Goal: Task Accomplishment & Management: Complete application form

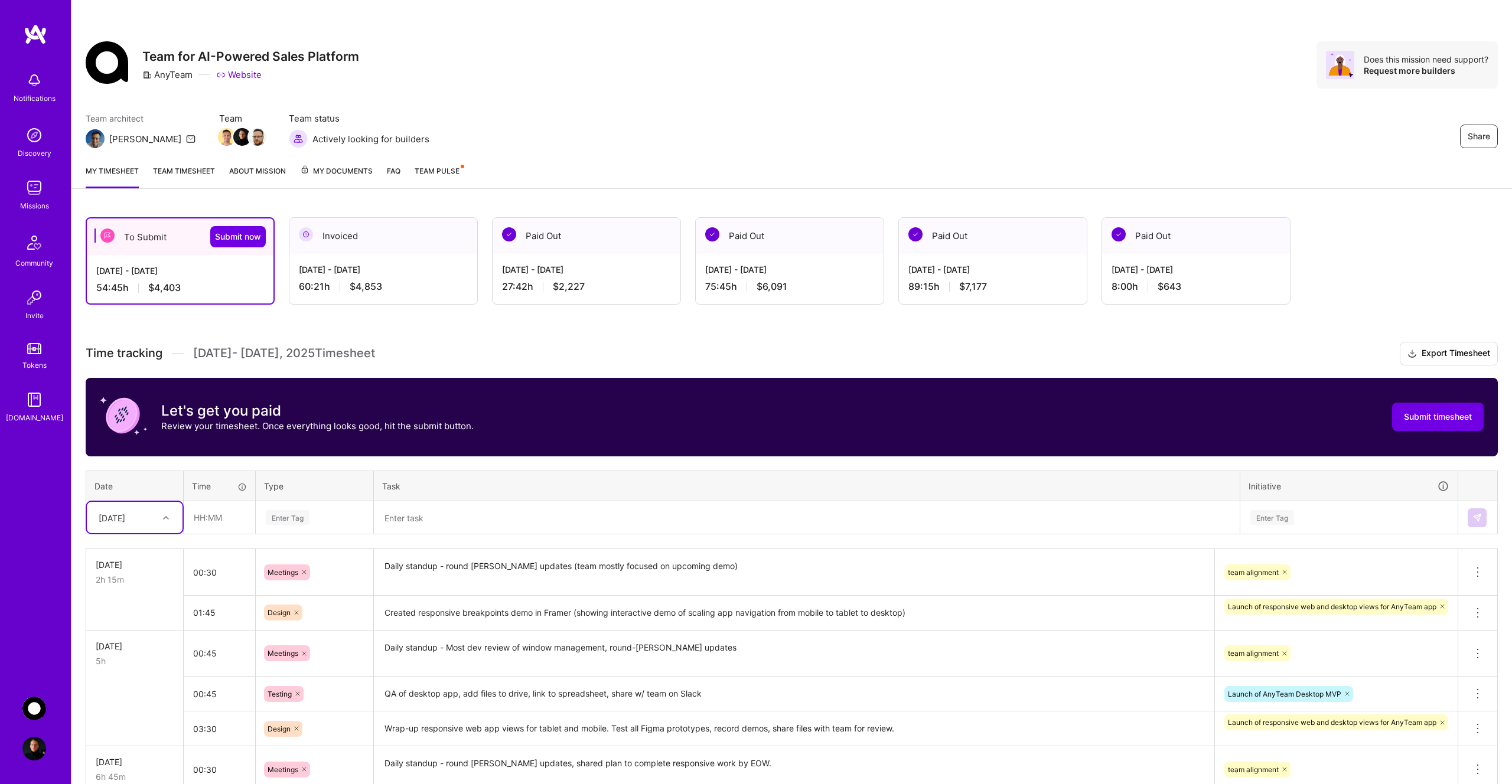
scroll to position [113, 0]
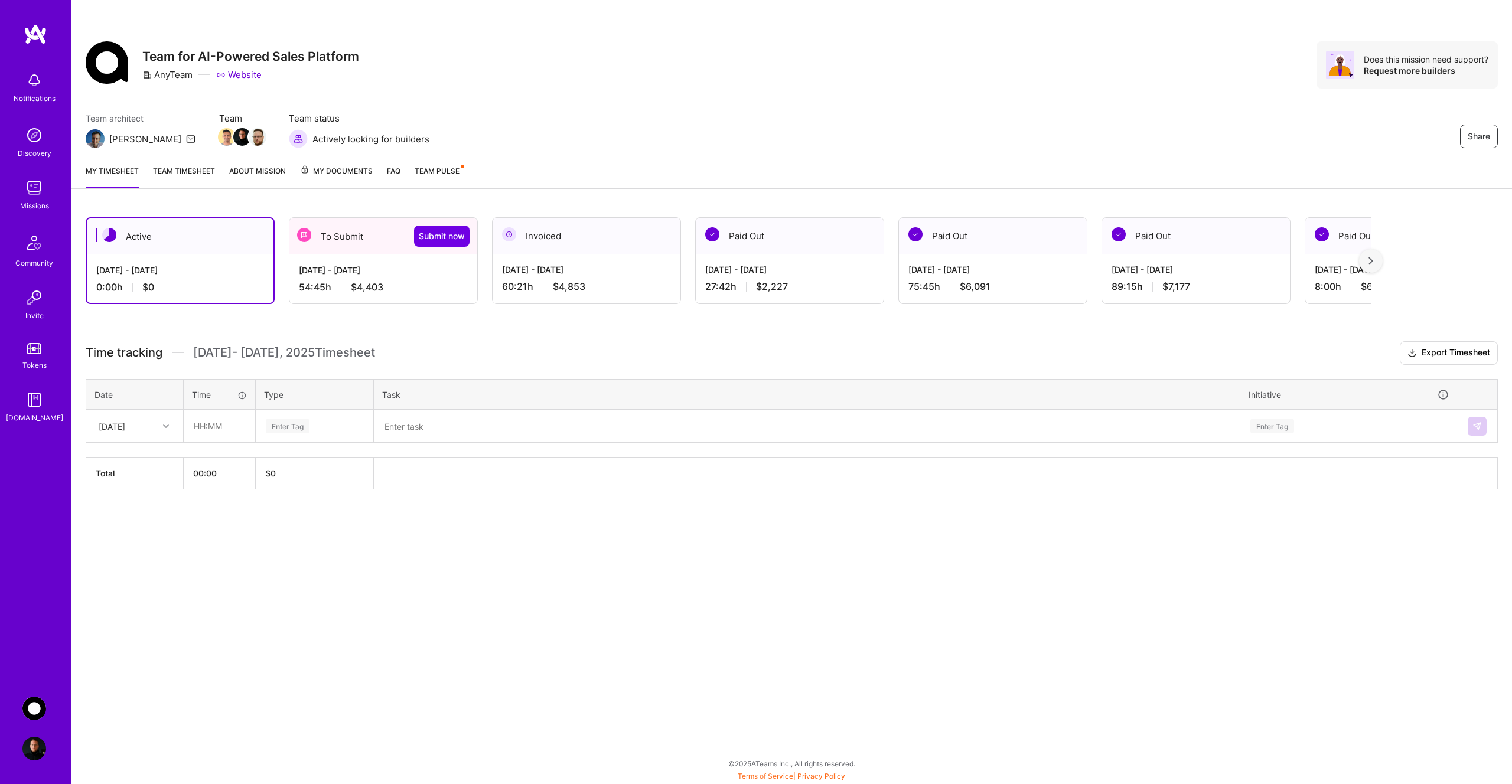
click at [406, 288] on div "54:45 h $4,403" at bounding box center [383, 287] width 169 height 12
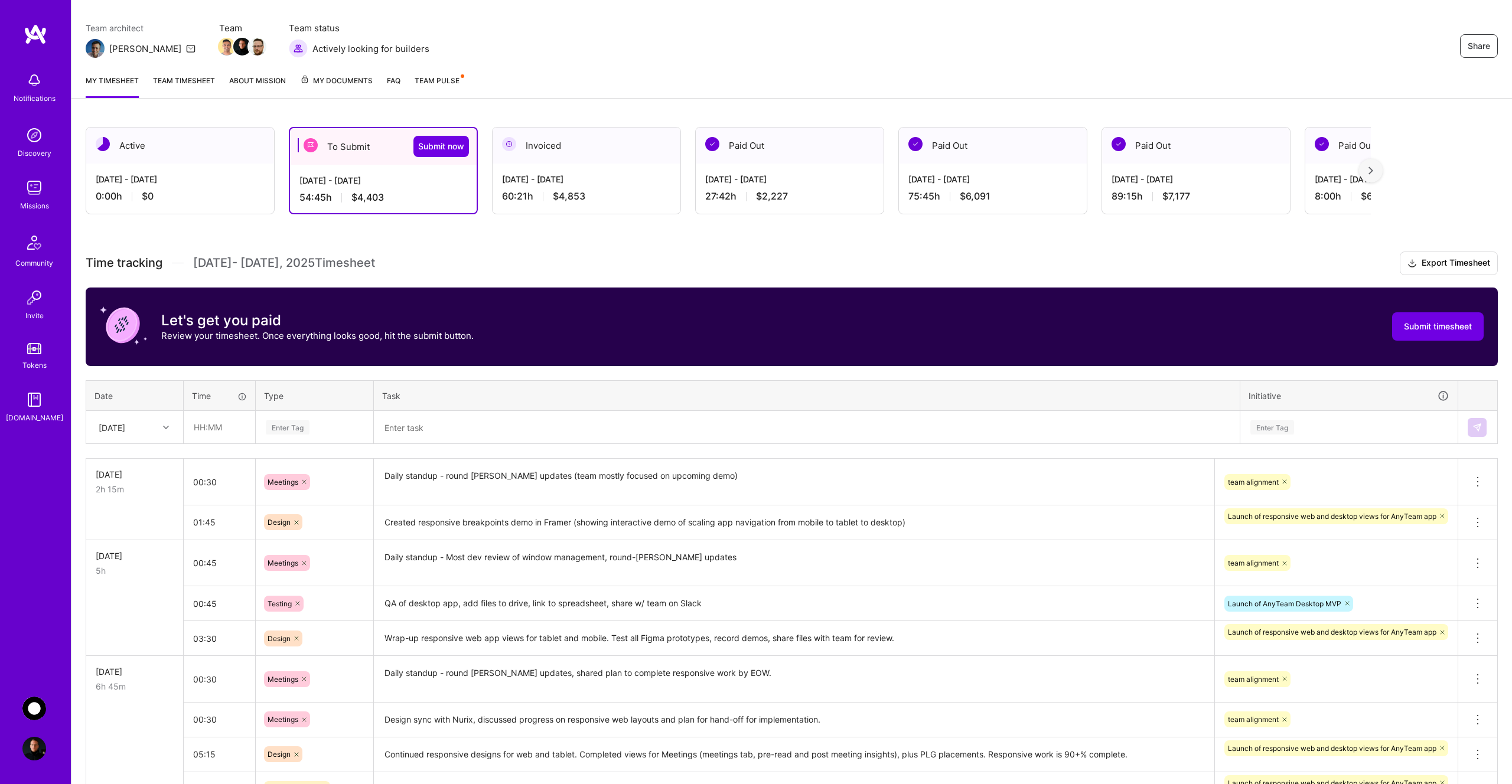
scroll to position [142, 0]
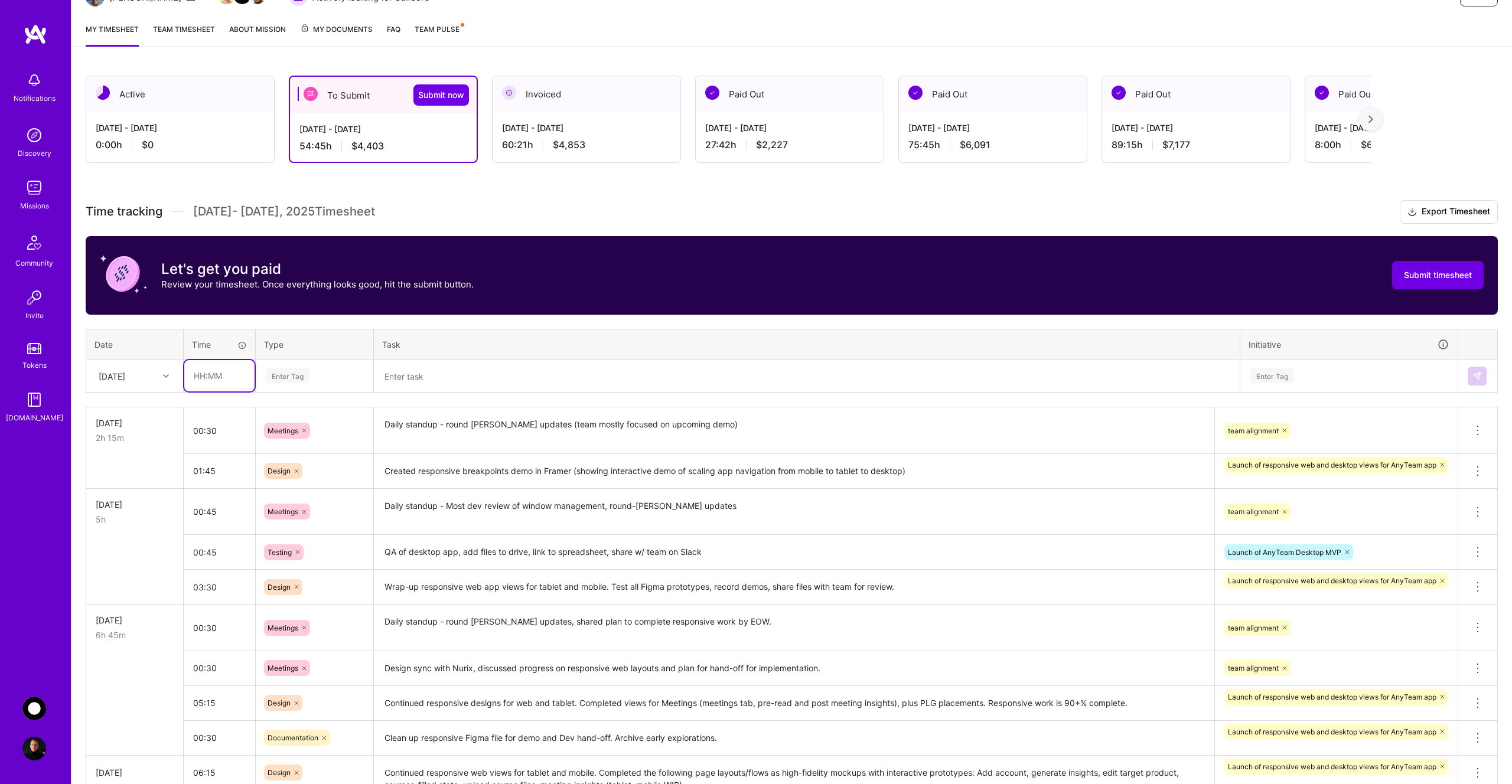
click at [221, 384] on input "text" at bounding box center [219, 375] width 71 height 31
type input "01:00"
click at [296, 380] on div "Enter Tag" at bounding box center [288, 376] width 44 height 19
type input "mee"
click at [300, 412] on span "Meetings" at bounding box center [284, 414] width 42 height 16
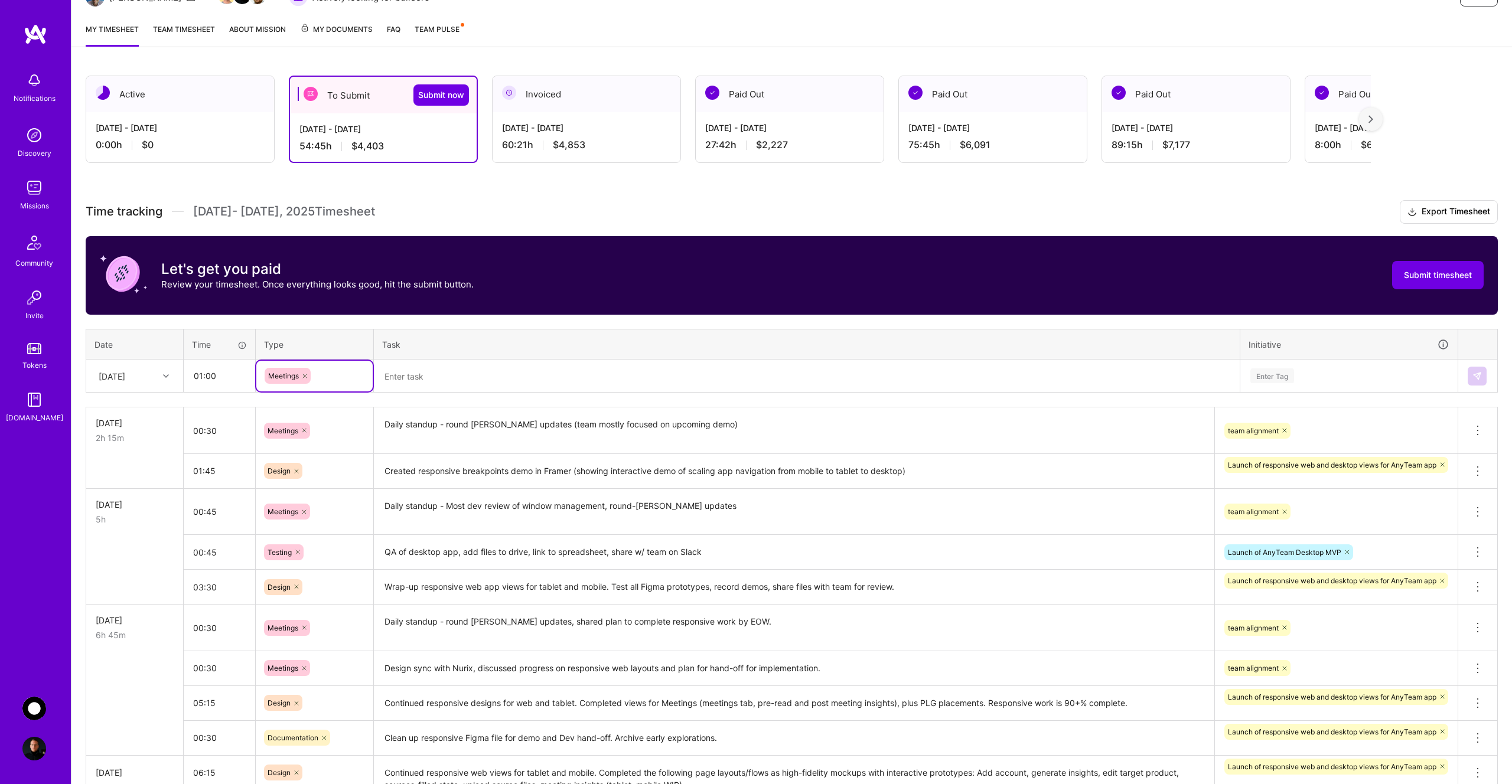
click at [444, 380] on textarea at bounding box center [807, 376] width 864 height 31
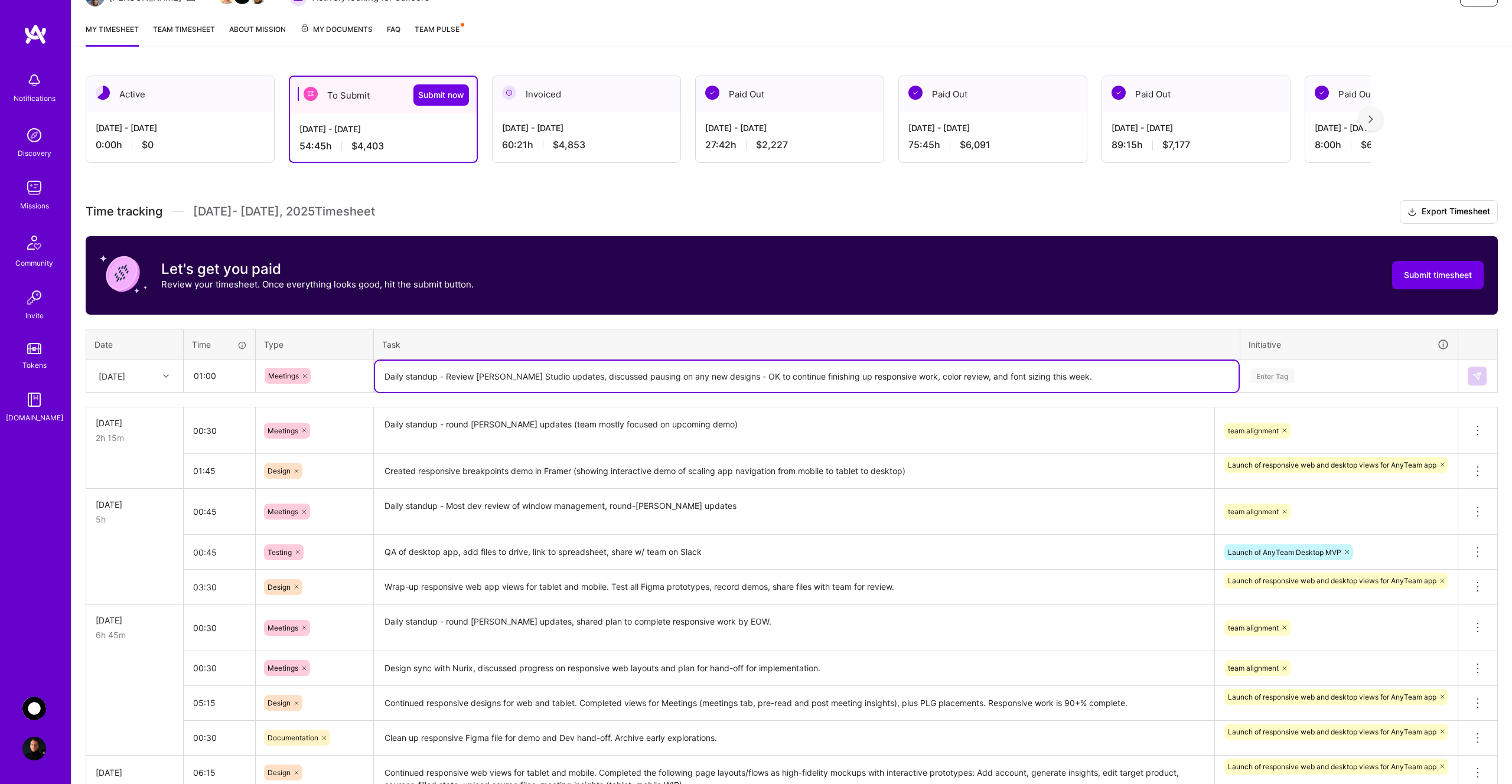
type textarea "Daily standup - Review [PERSON_NAME] Studio updates, discussed pausing on any n…"
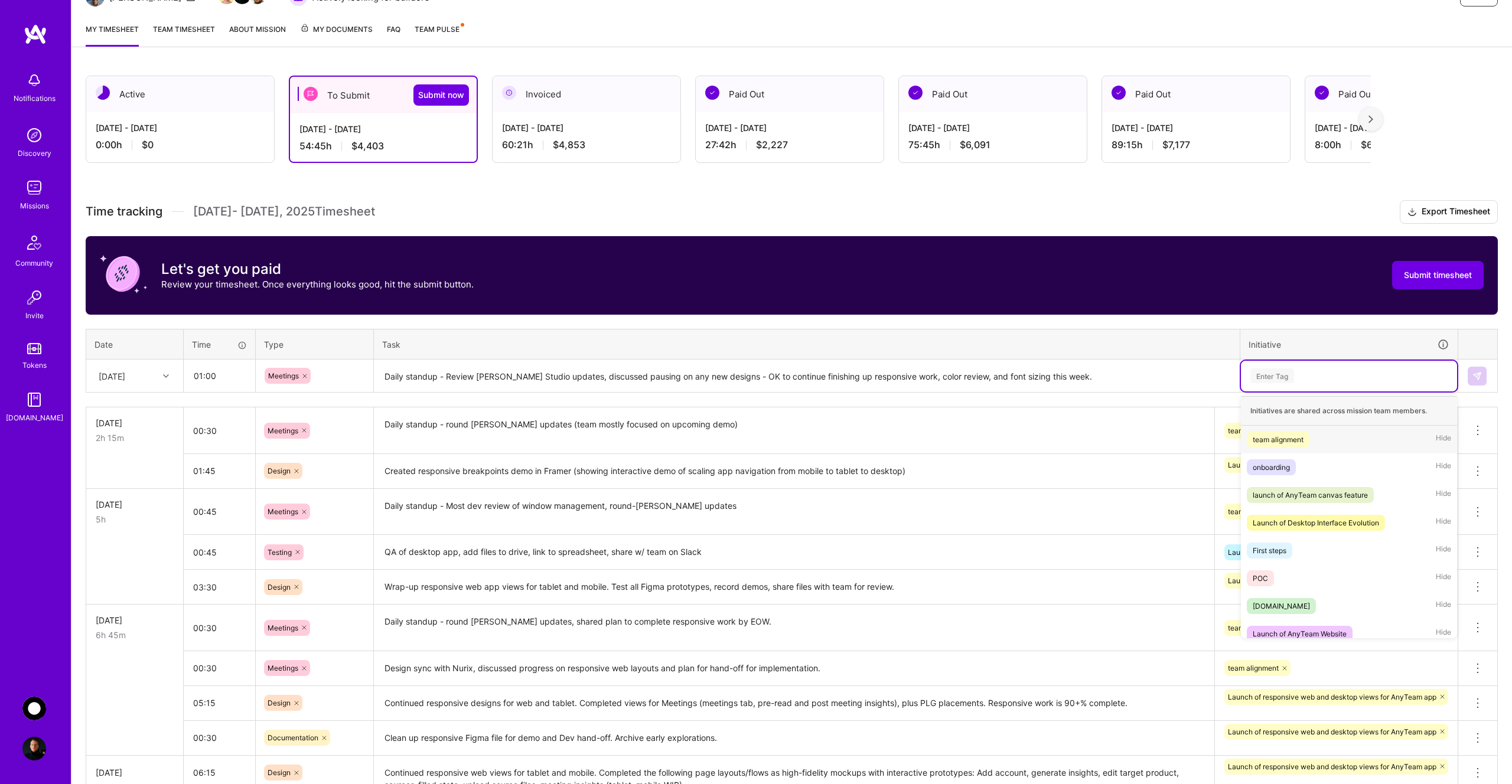
click at [1266, 377] on div "Enter Tag" at bounding box center [1272, 376] width 44 height 19
click at [1280, 436] on div "team alignment" at bounding box center [1278, 439] width 51 height 12
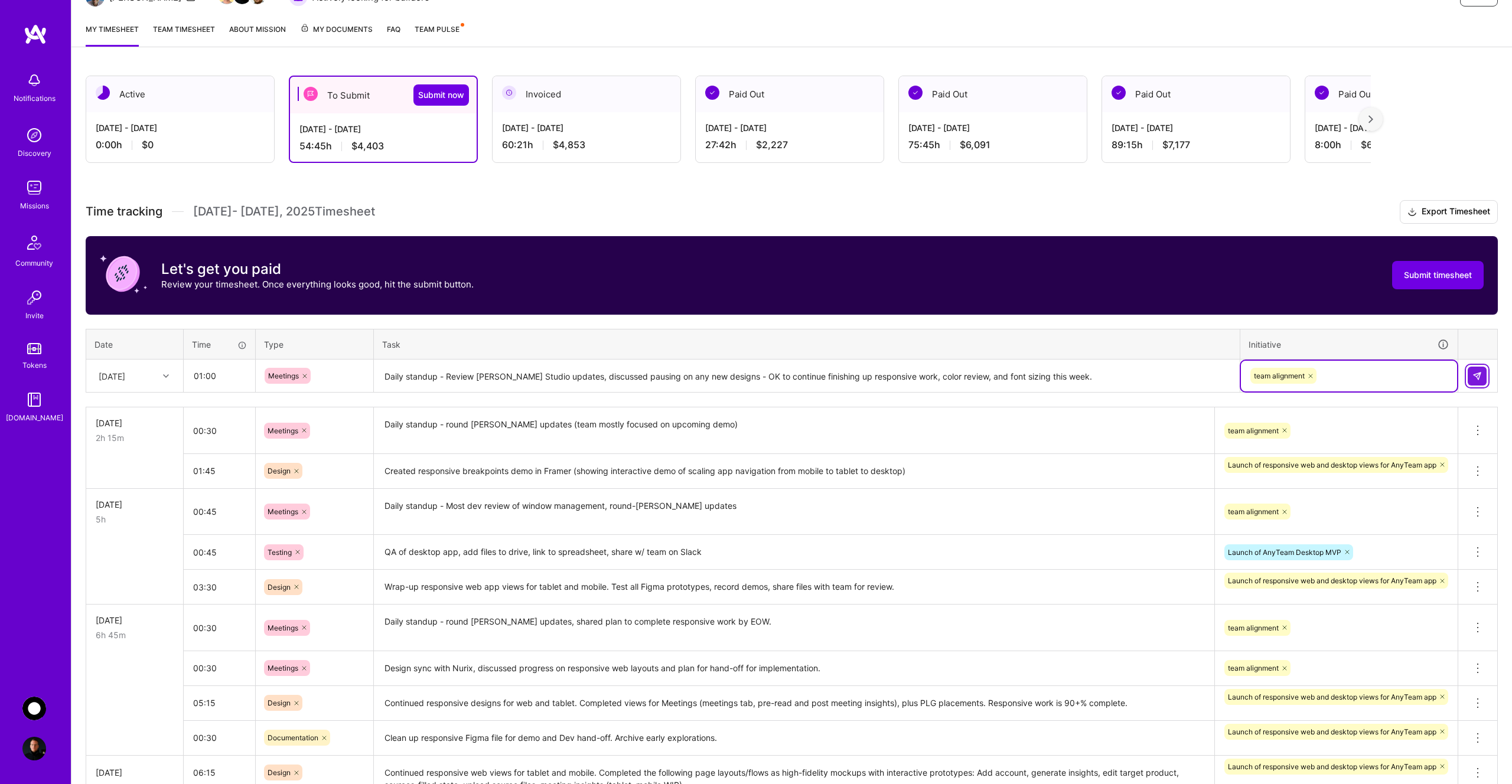
click at [1475, 372] on img at bounding box center [1477, 376] width 10 height 10
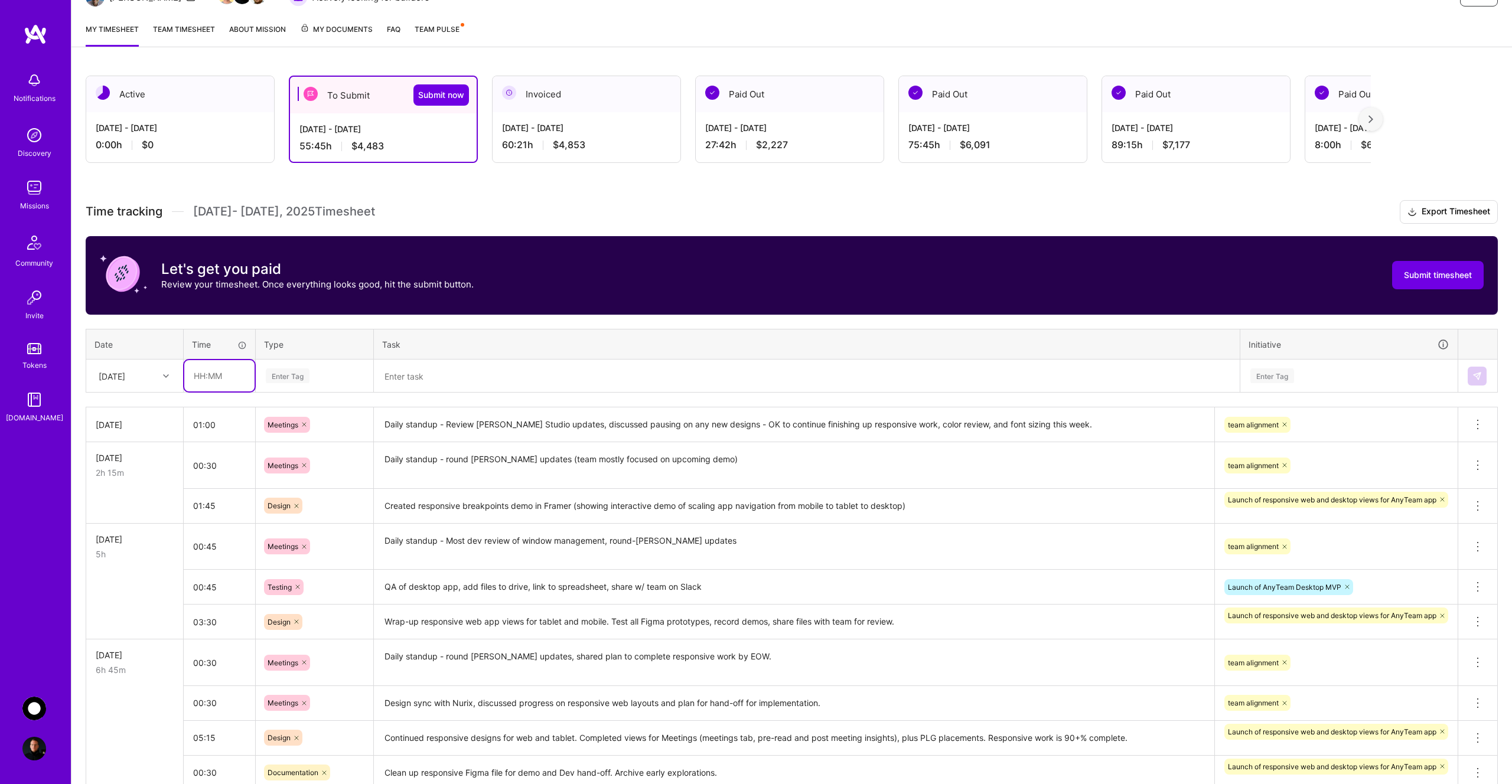
click at [219, 376] on input "text" at bounding box center [219, 375] width 71 height 31
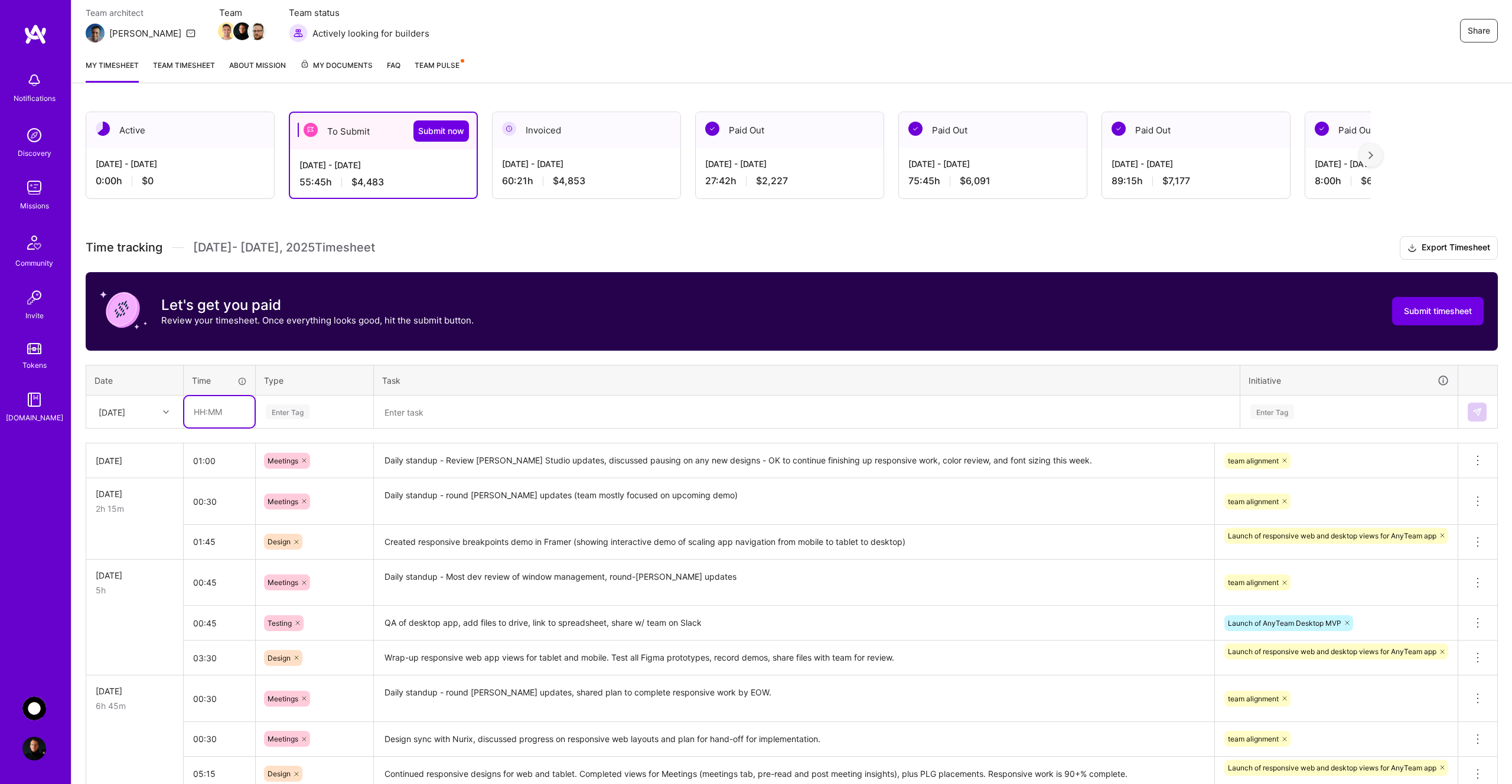
scroll to position [105, 0]
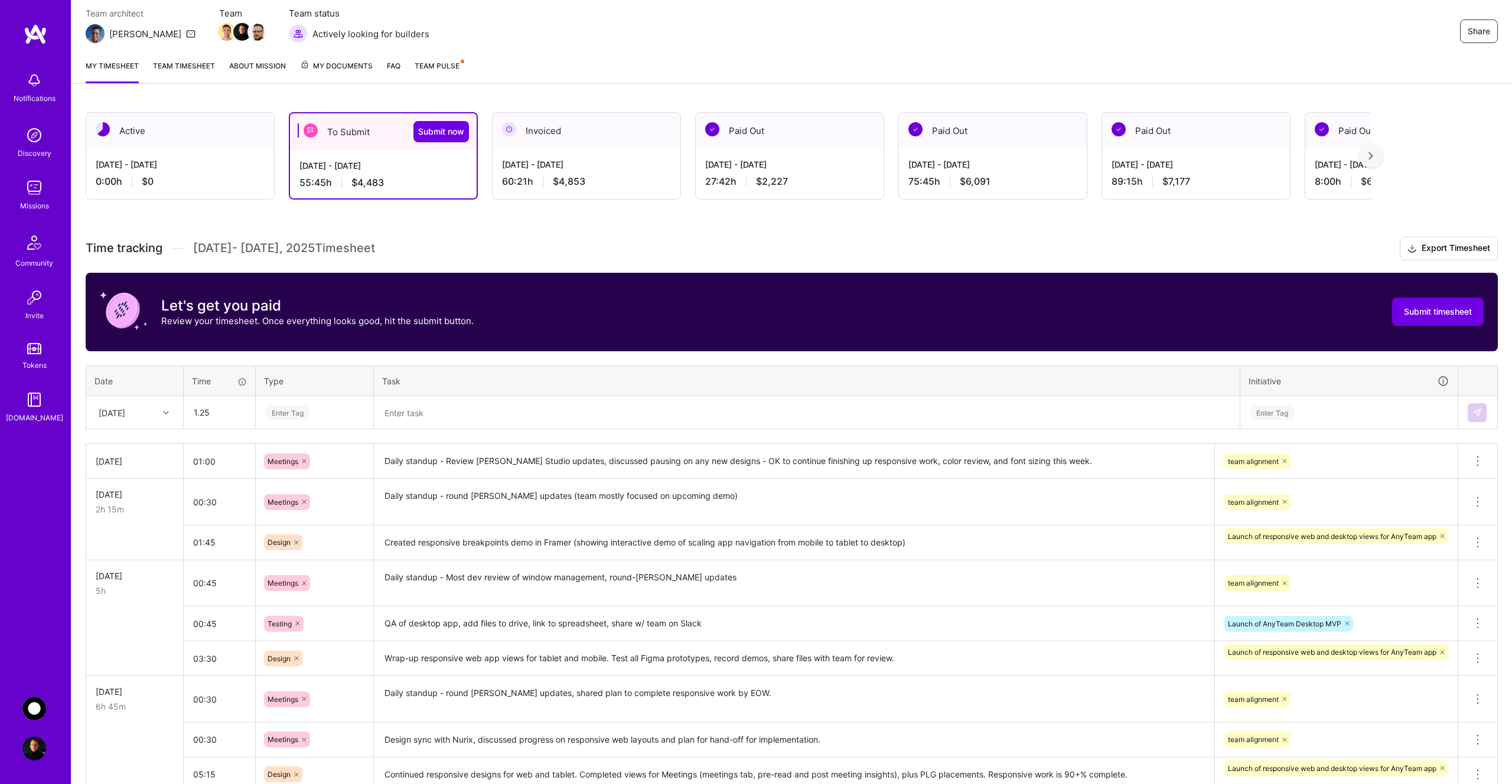
type input "01:15"
click at [302, 412] on div "Enter Tag" at bounding box center [288, 413] width 44 height 19
click at [305, 481] on div "Design" at bounding box center [314, 479] width 116 height 28
click at [425, 421] on textarea at bounding box center [807, 413] width 864 height 31
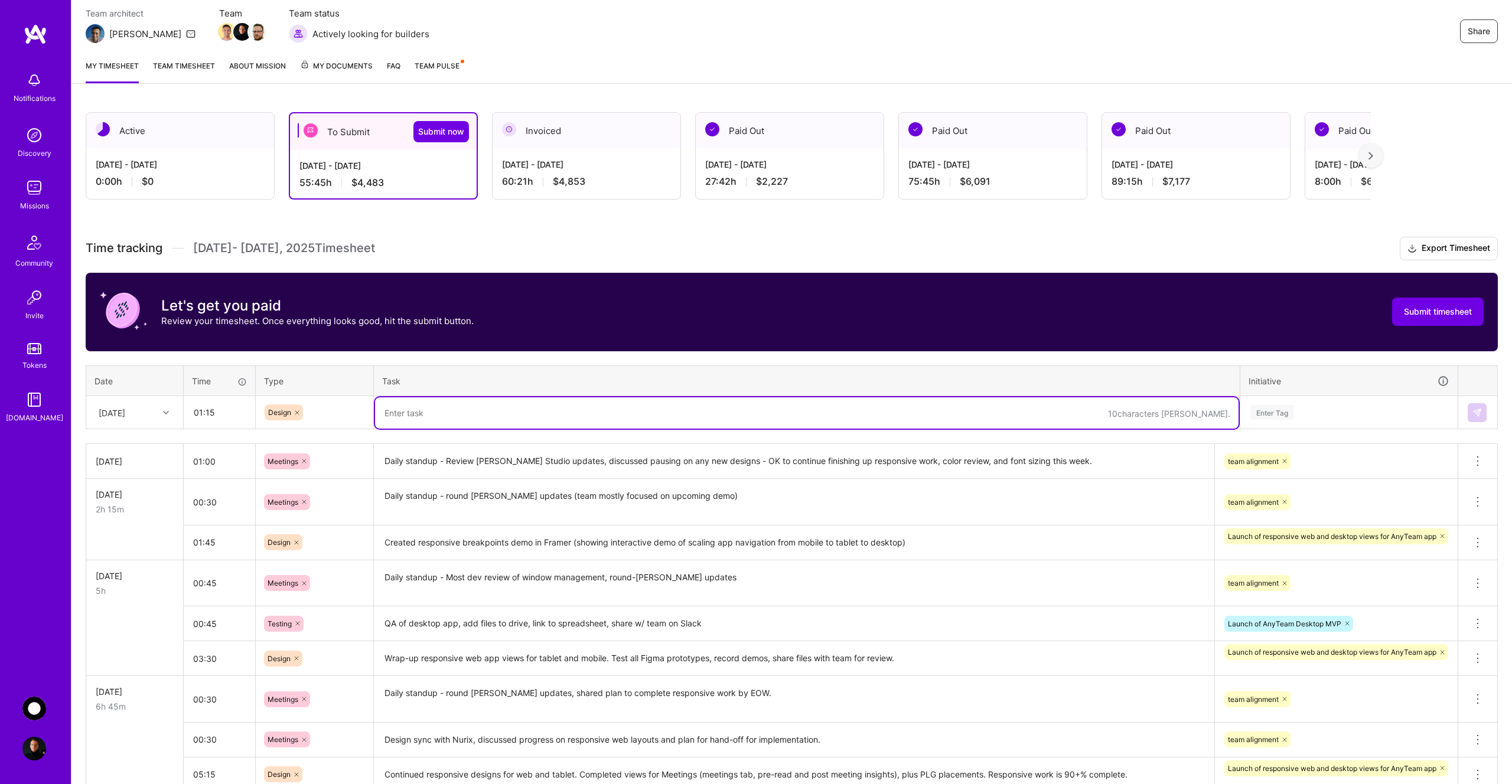
click at [297, 413] on icon at bounding box center [296, 413] width 7 height 7
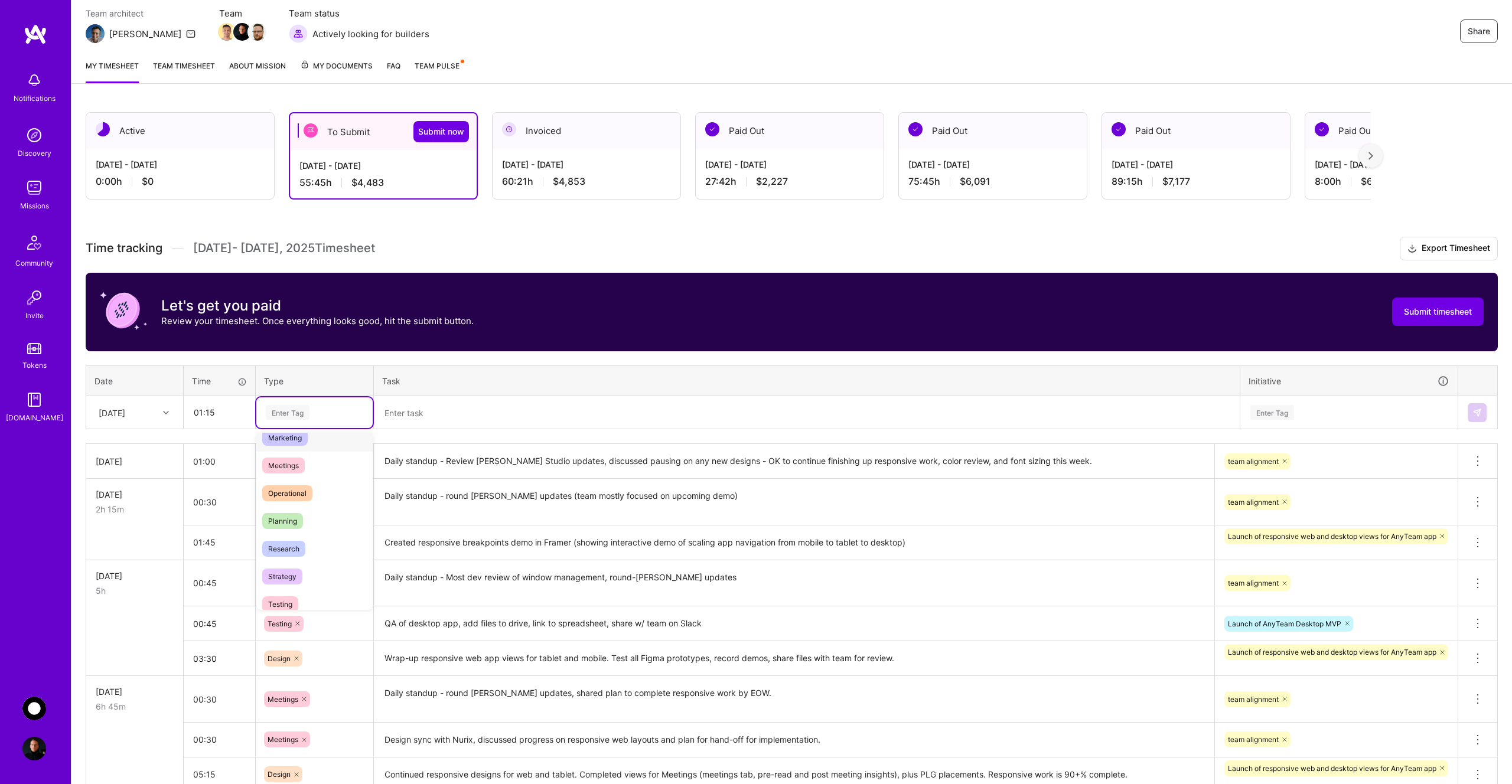
scroll to position [192, 0]
click at [308, 500] on div "Planning" at bounding box center [314, 508] width 116 height 28
click at [412, 416] on textarea at bounding box center [807, 413] width 864 height 31
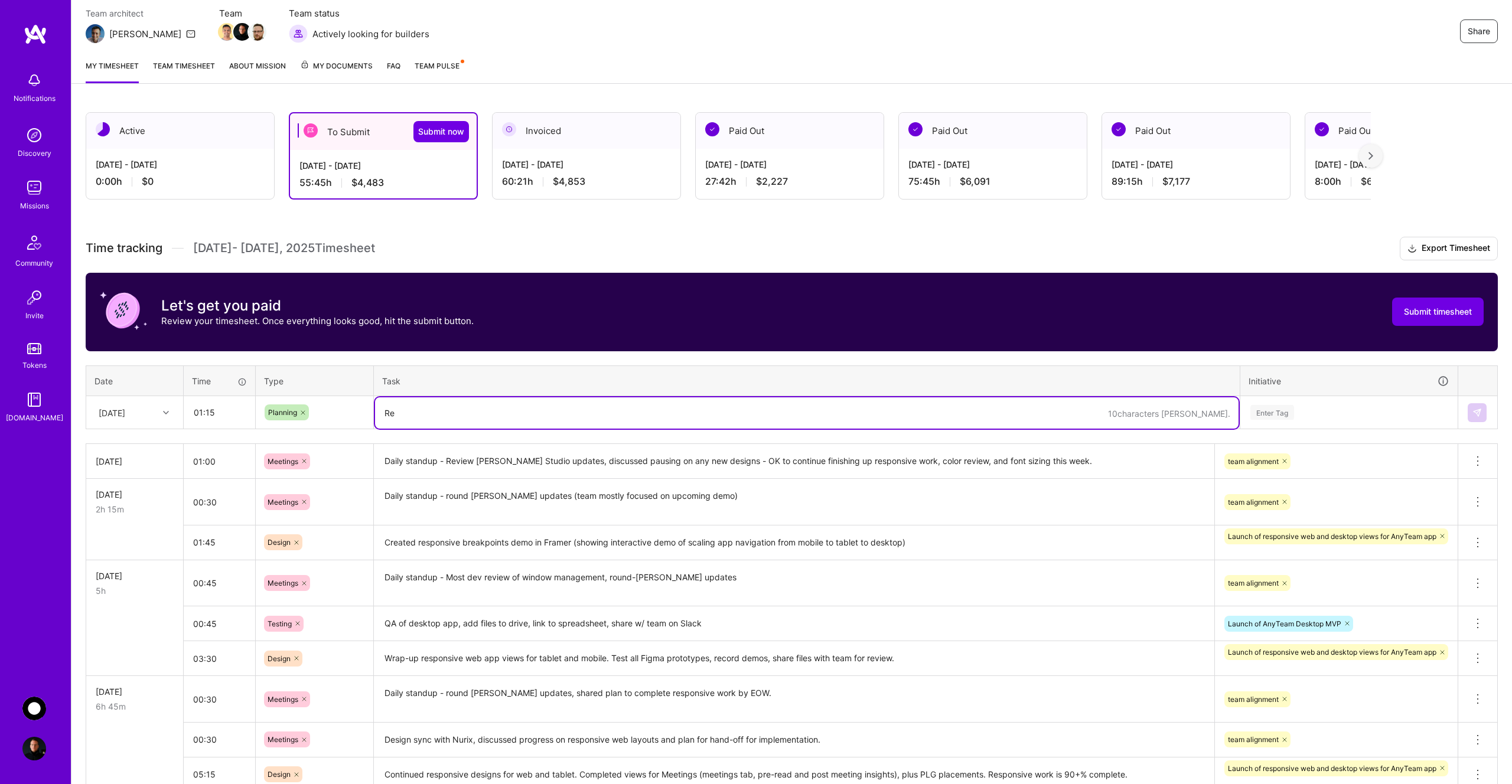
type textarea "R"
type textarea "Begin color audit across application (web and desktop). Gathering any UI elemen…"
click at [1289, 414] on div "Enter Tag" at bounding box center [1272, 413] width 44 height 19
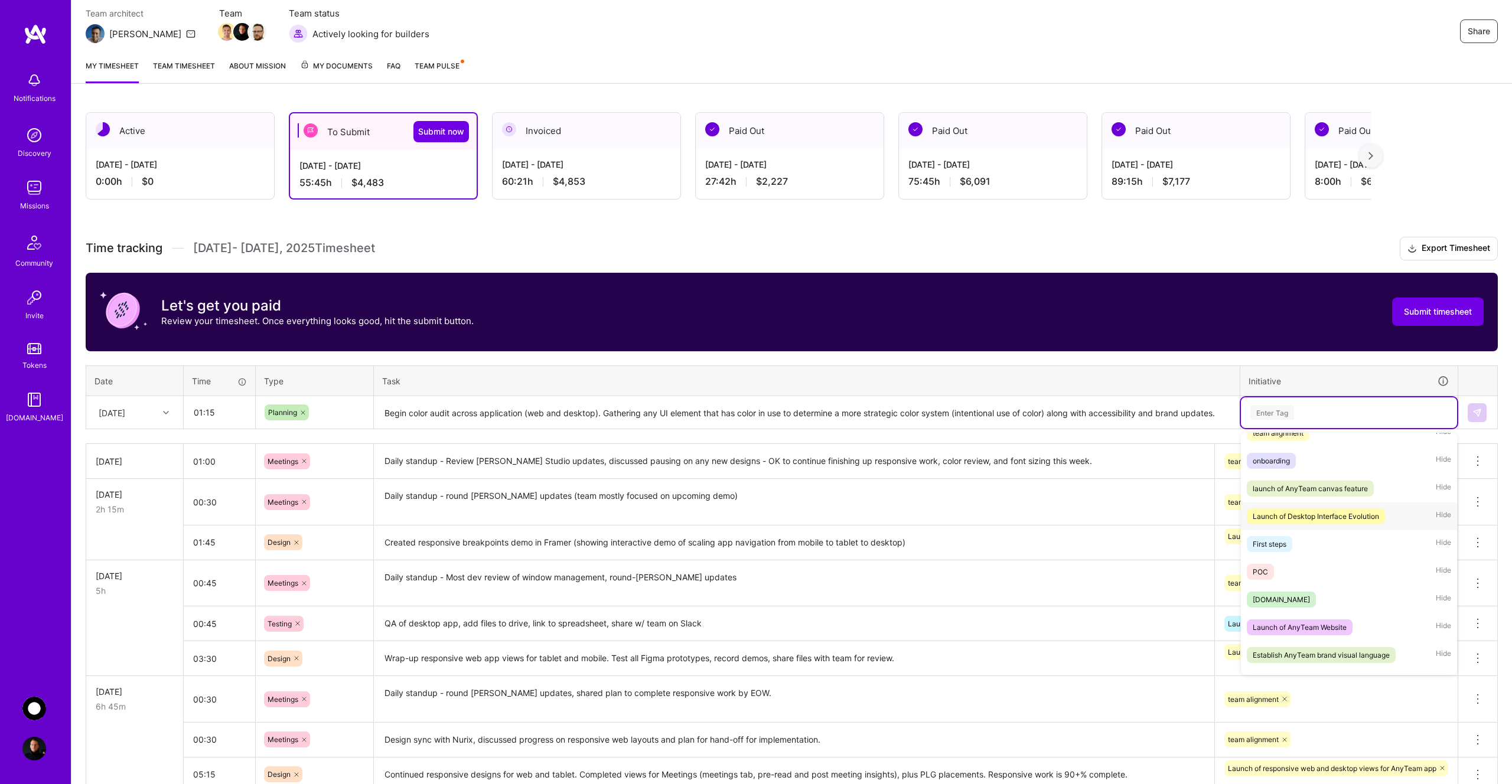
scroll to position [0, 0]
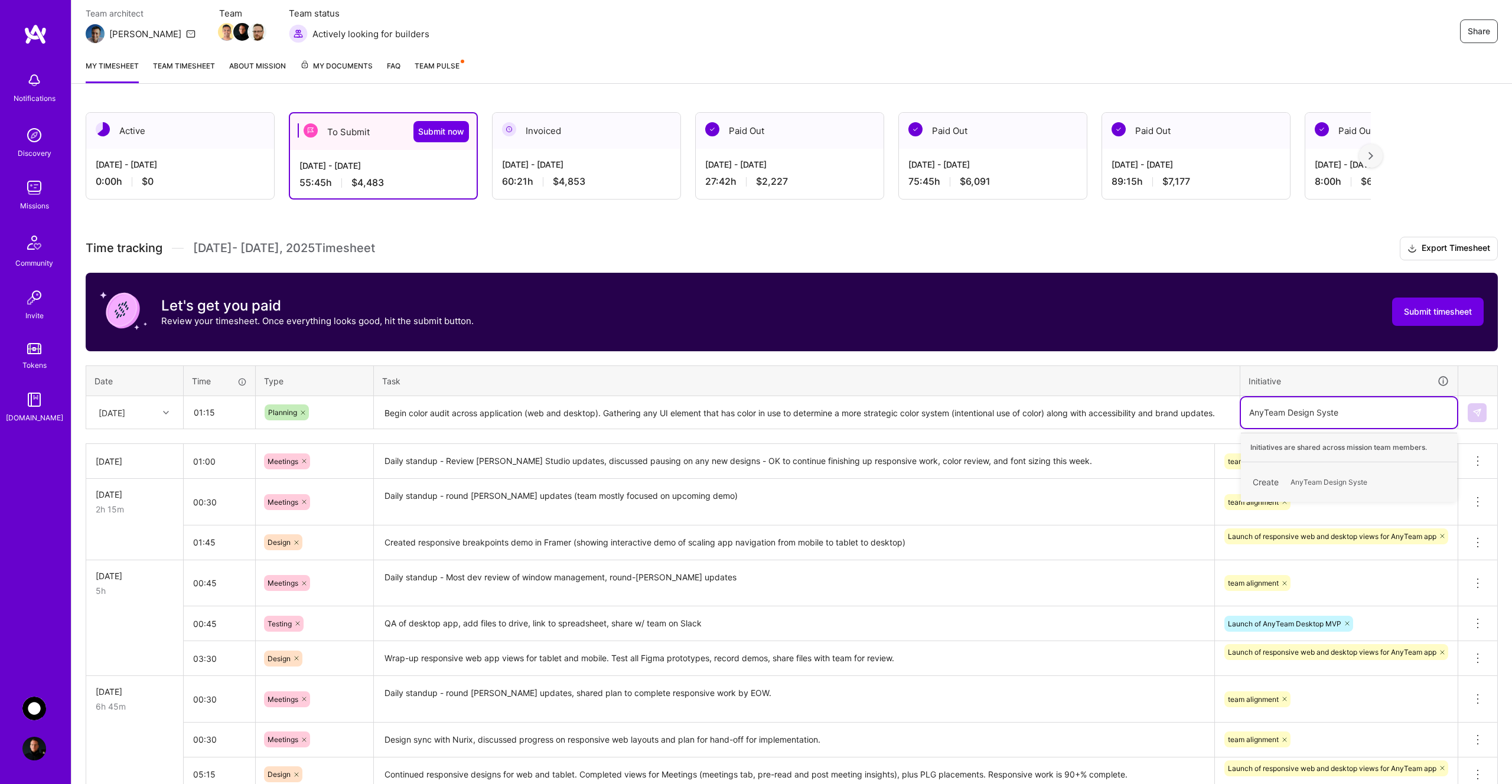
type input "AnyTeam Design System"
click at [1477, 412] on img at bounding box center [1477, 413] width 10 height 10
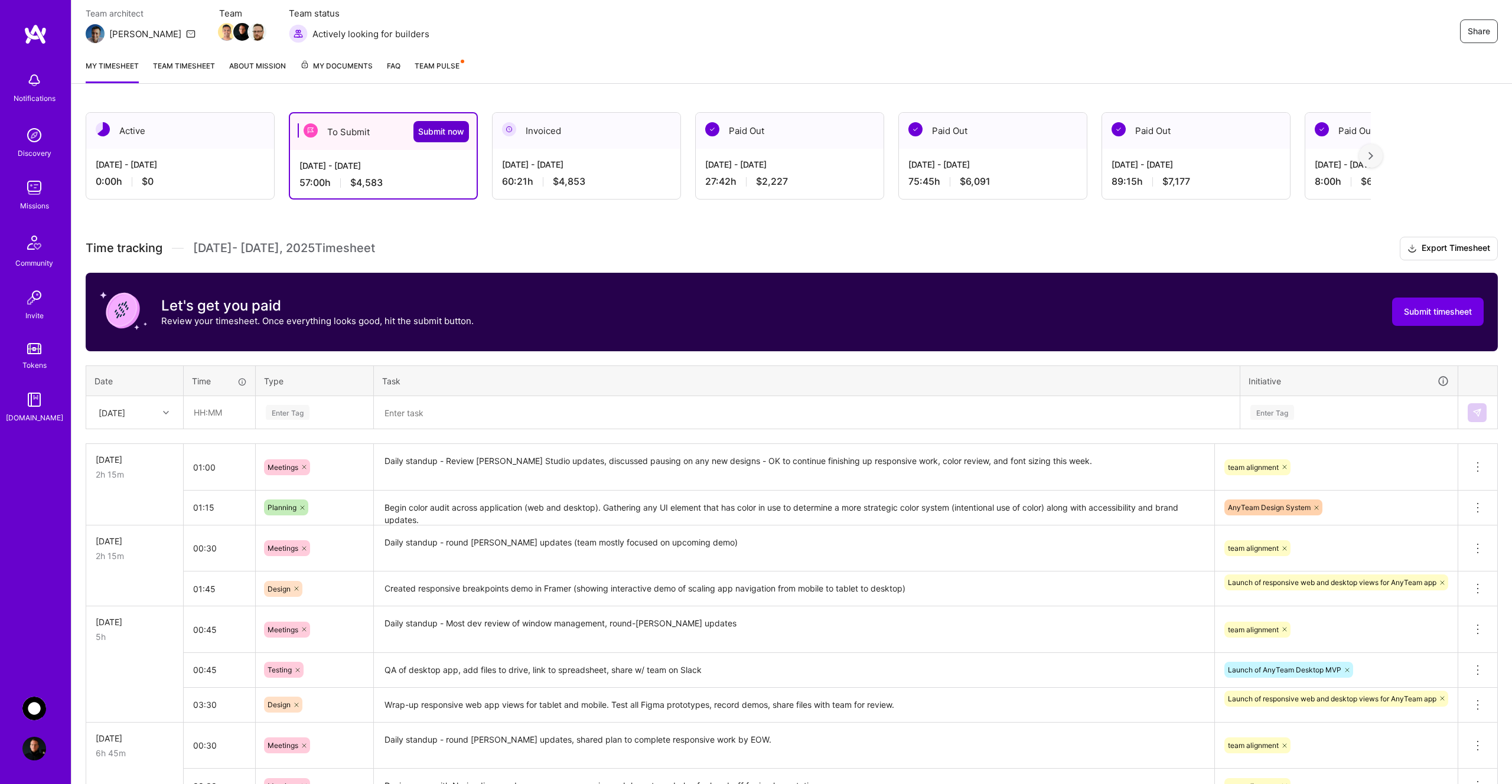
click at [435, 131] on span "Submit now" at bounding box center [442, 132] width 46 height 12
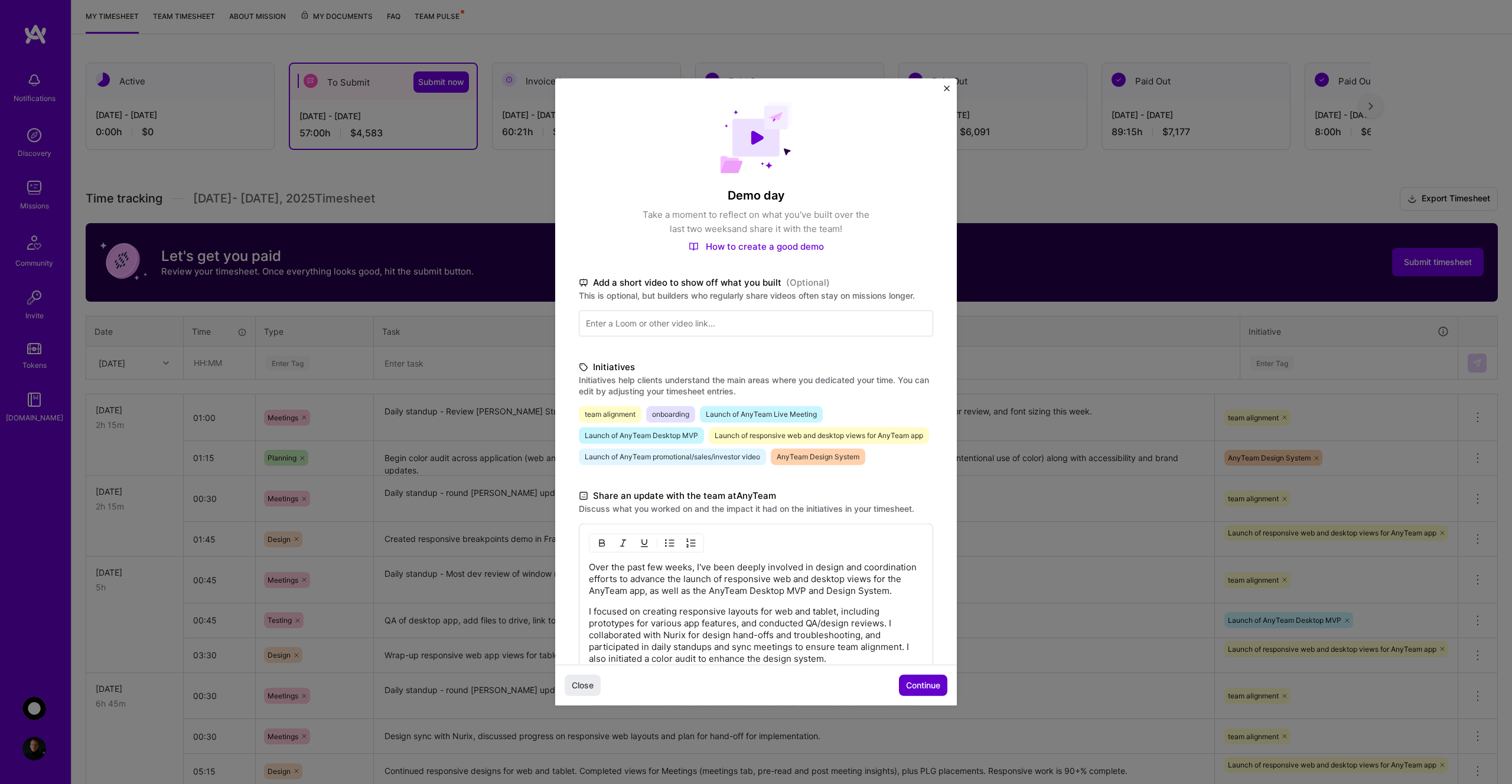
click at [909, 686] on span "Continue" at bounding box center [923, 685] width 34 height 12
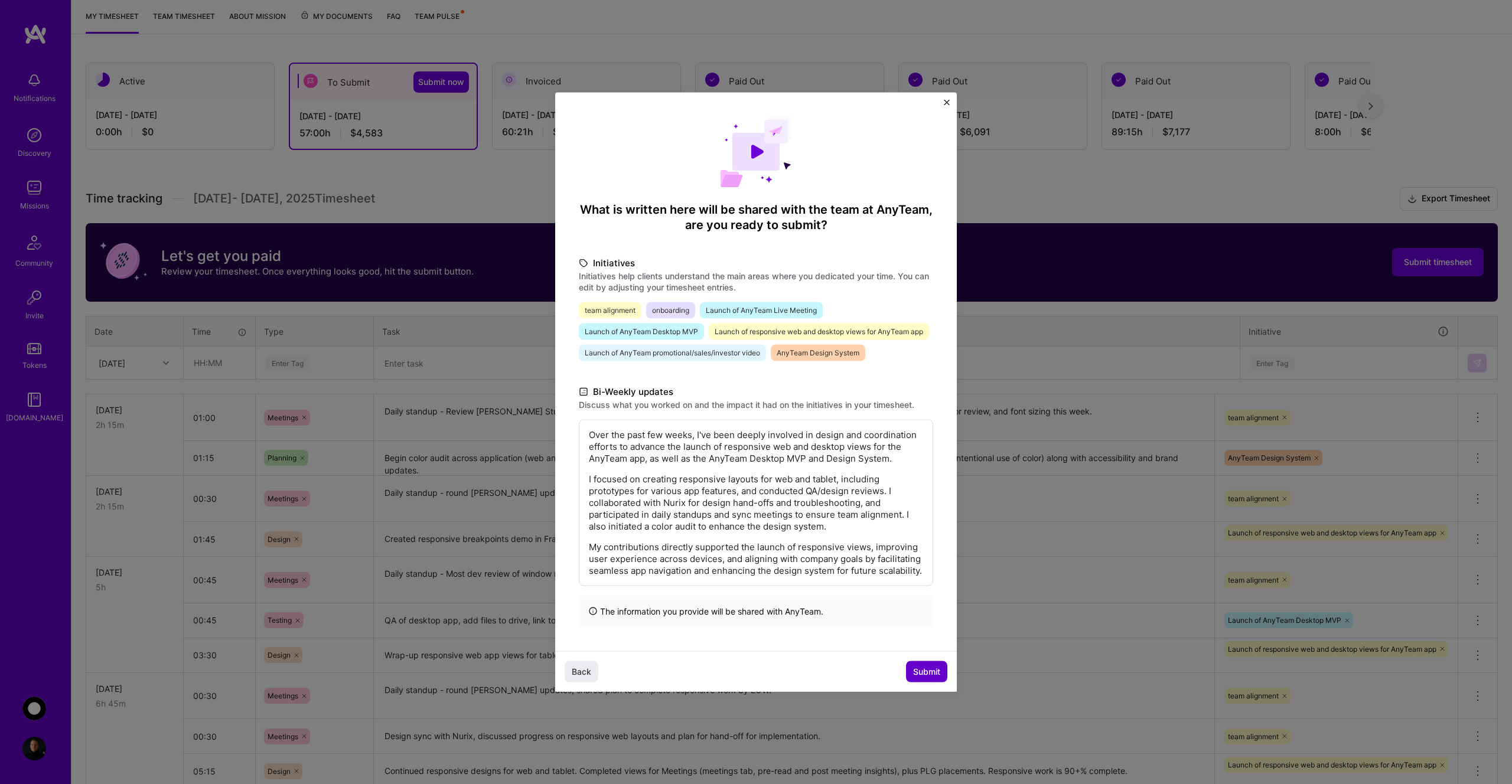
click at [926, 674] on span "Submit" at bounding box center [927, 671] width 27 height 12
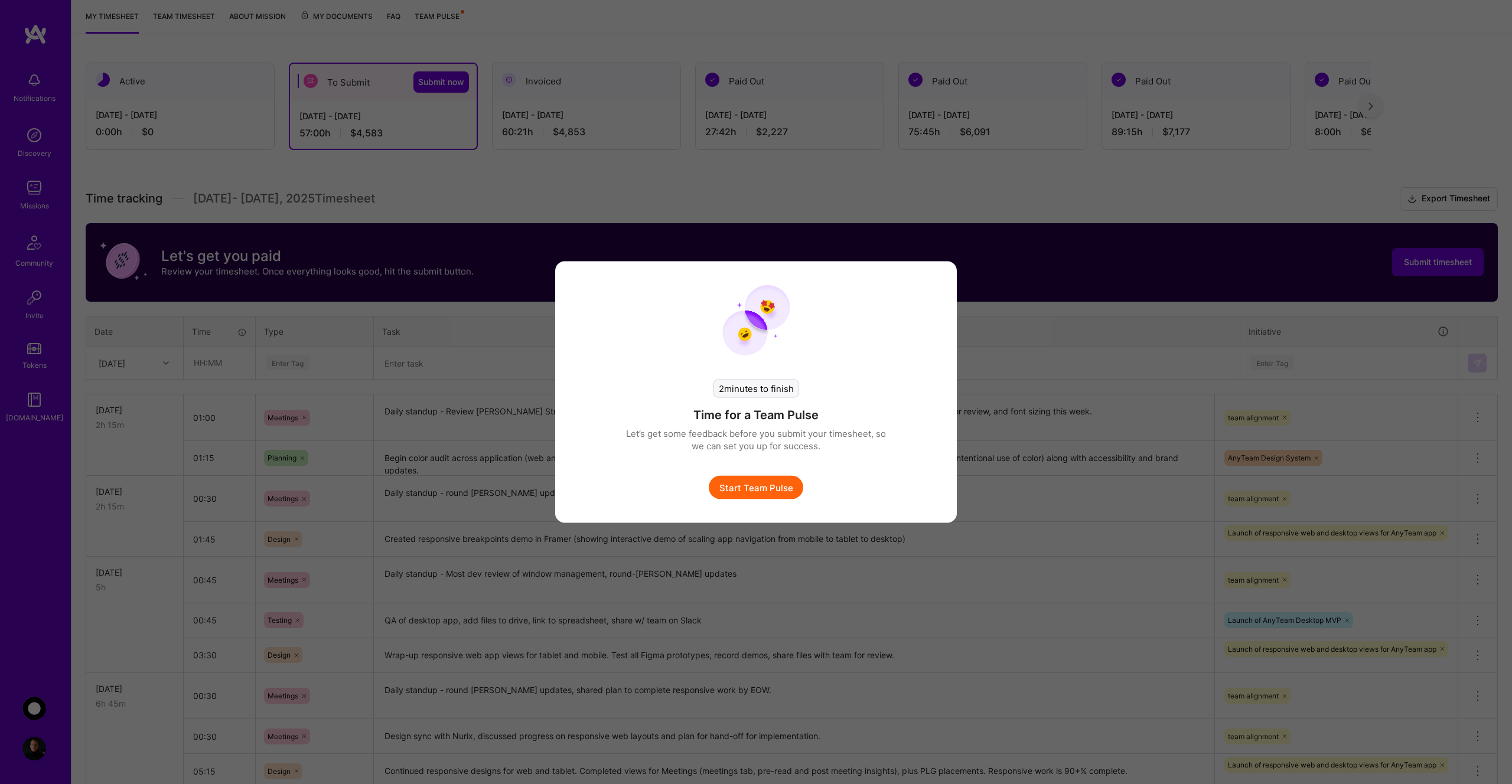
click at [762, 490] on button "Start Team Pulse" at bounding box center [755, 488] width 94 height 24
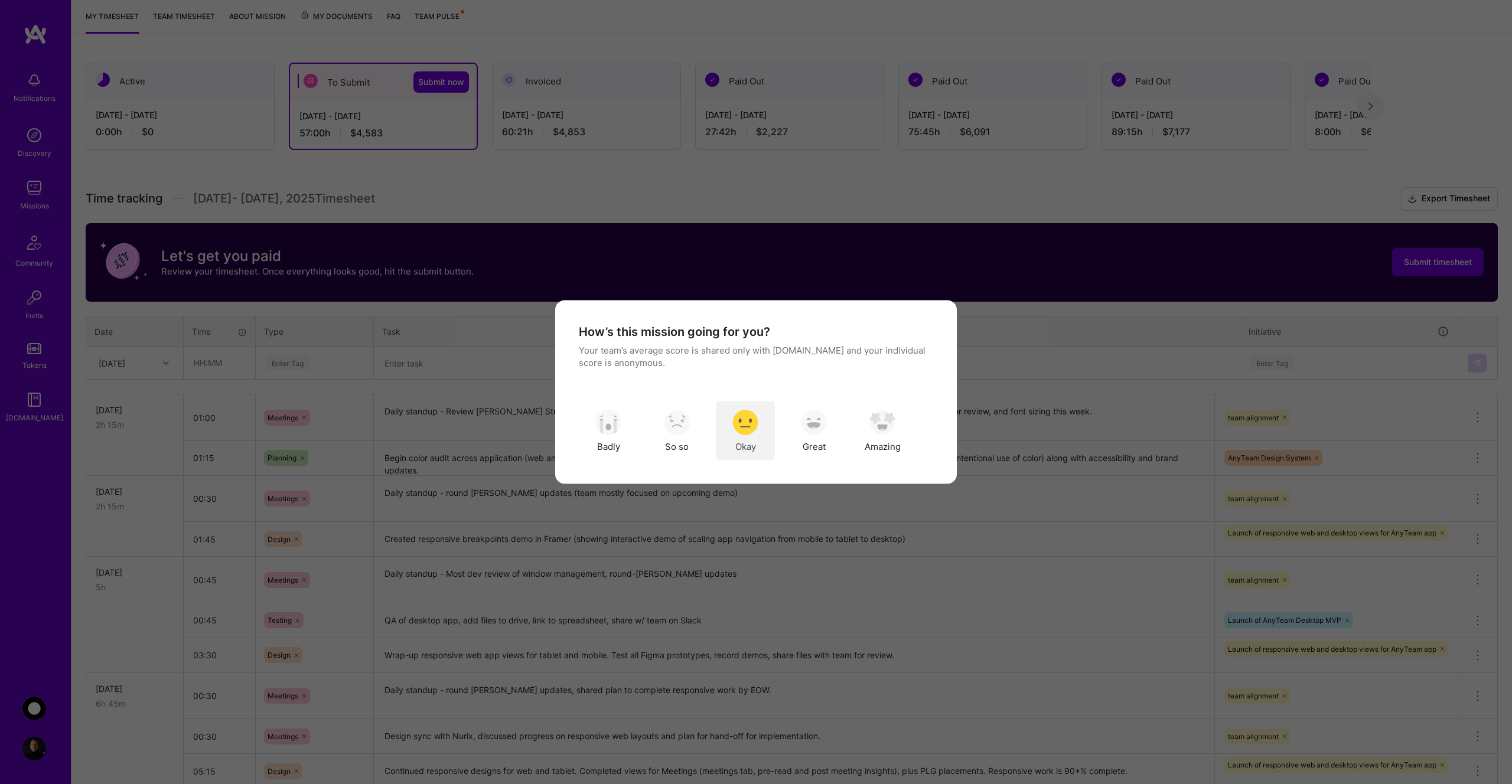
click at [753, 419] on img "modal" at bounding box center [745, 422] width 26 height 26
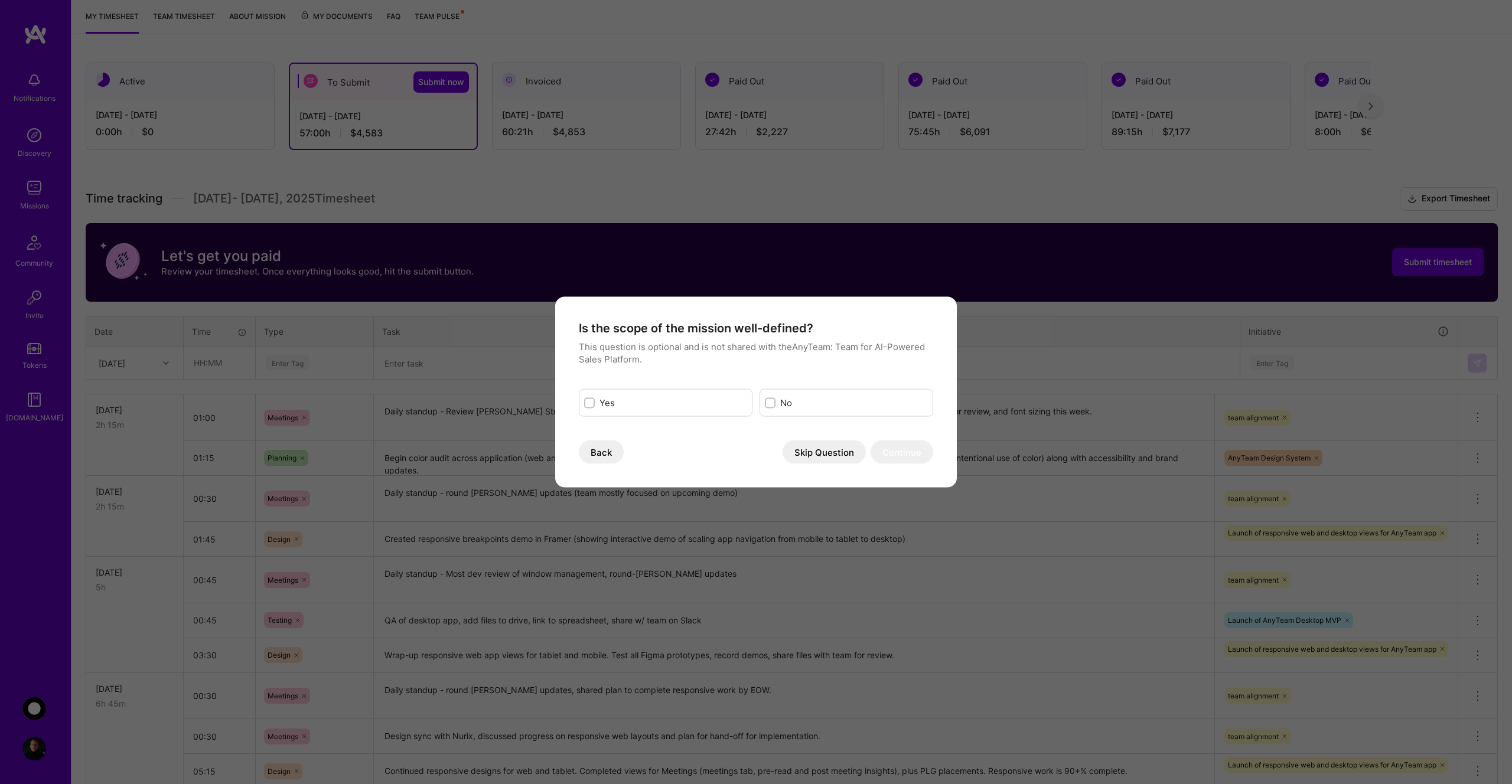
click at [787, 402] on label "No" at bounding box center [854, 403] width 148 height 12
click at [775, 402] on input "modal" at bounding box center [771, 403] width 8 height 8
checkbox input "true"
click at [907, 454] on button "Continue" at bounding box center [902, 452] width 63 height 24
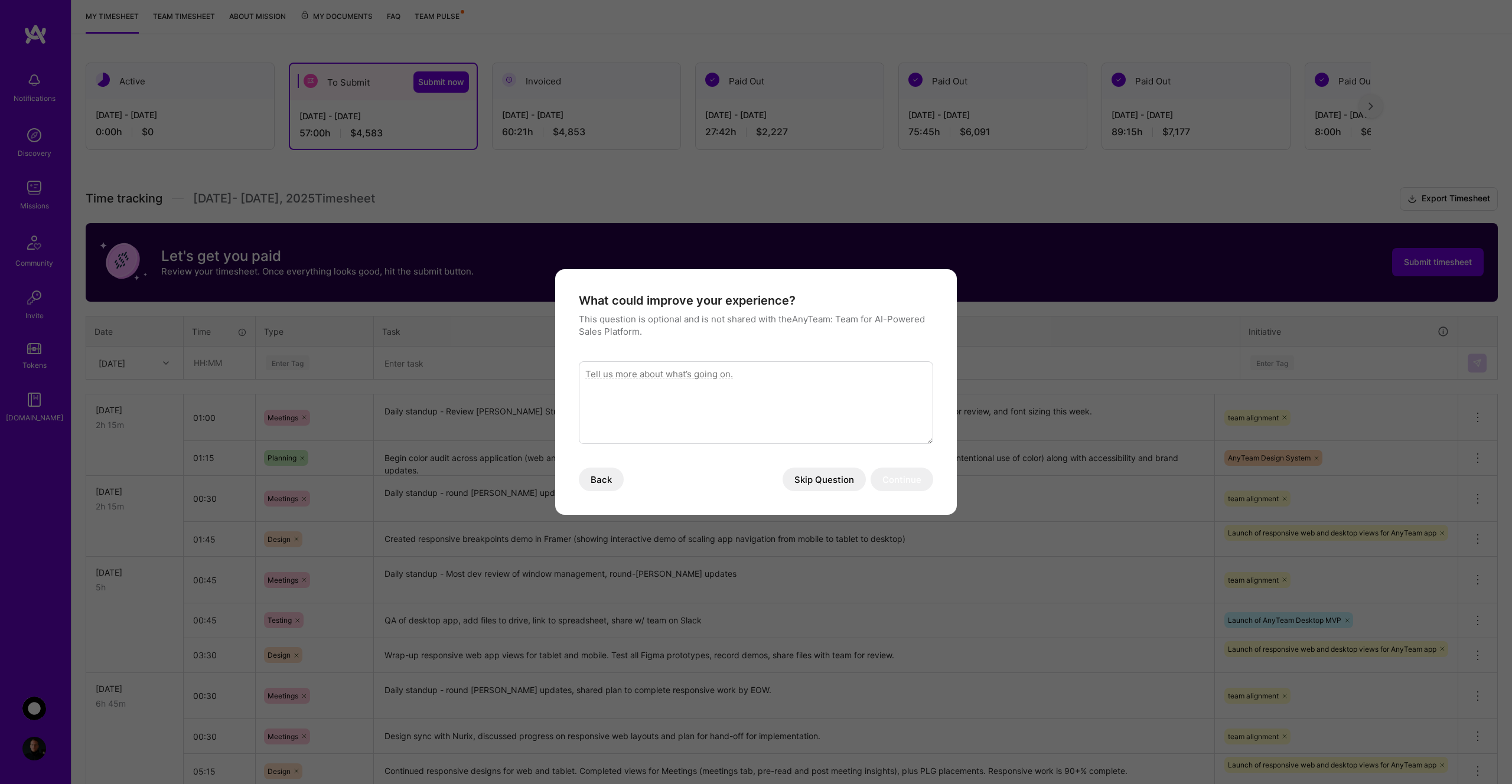
click at [797, 404] on textarea "modal" at bounding box center [756, 402] width 354 height 83
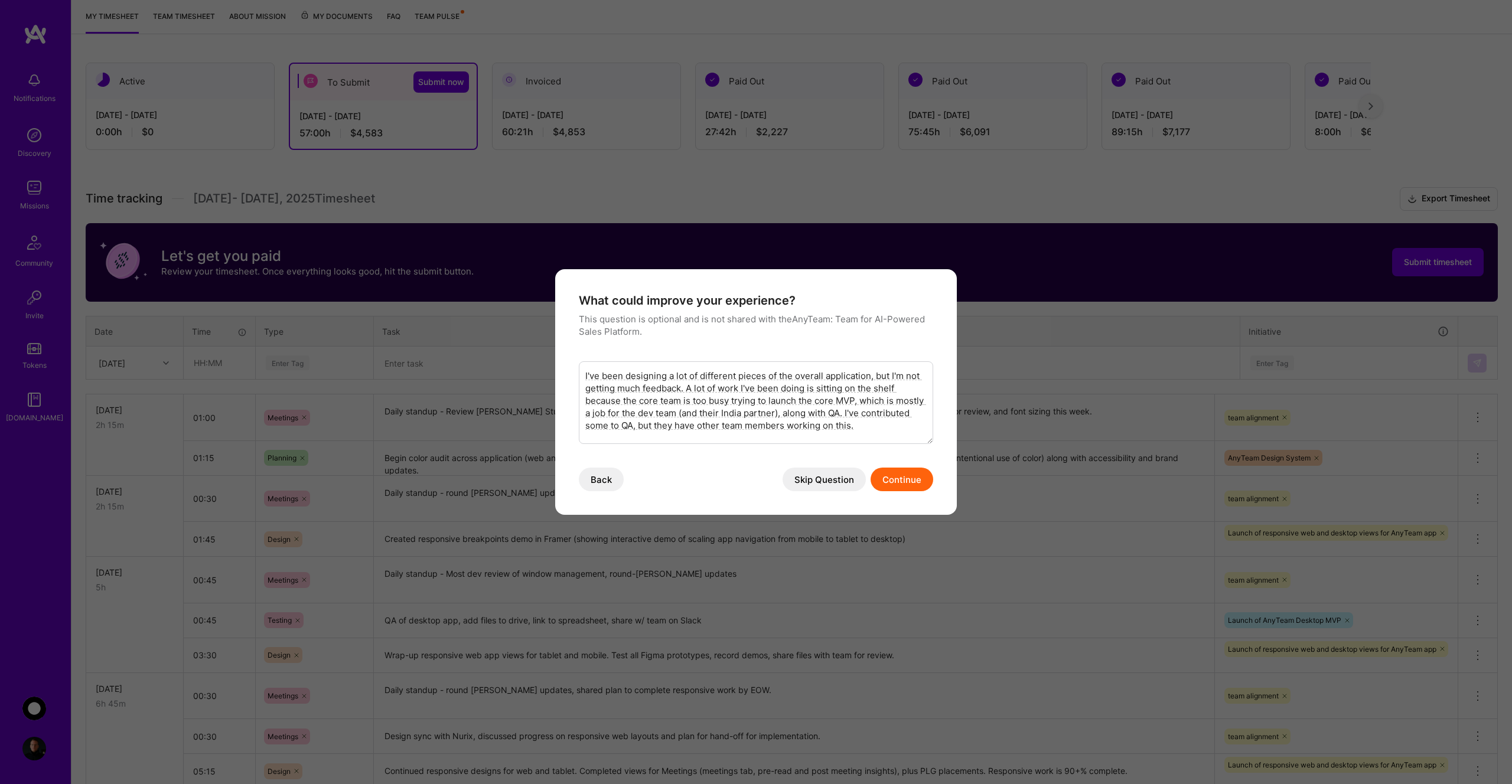
scroll to position [60, 0]
click at [665, 438] on textarea "They recently lost one of their core team members, [PERSON_NAME]. She was in-ch…" at bounding box center [756, 402] width 354 height 83
click at [921, 435] on textarea "They recently lost one of their core team members, [PERSON_NAME]. She was in-ch…" at bounding box center [756, 402] width 354 height 83
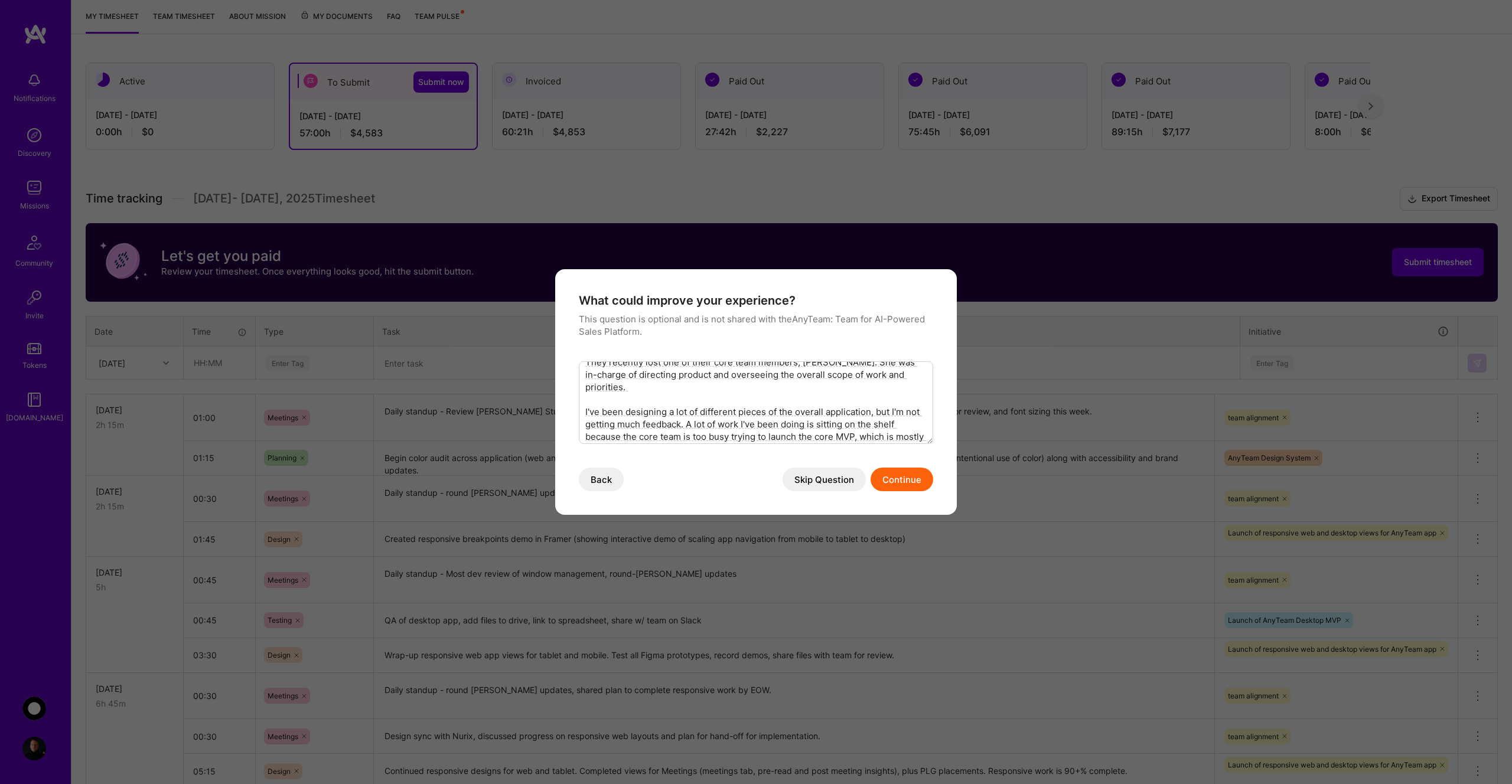
scroll to position [0, 0]
click at [918, 389] on textarea "They recently lost one of their core team members, [PERSON_NAME]. She was in-ch…" at bounding box center [756, 402] width 354 height 83
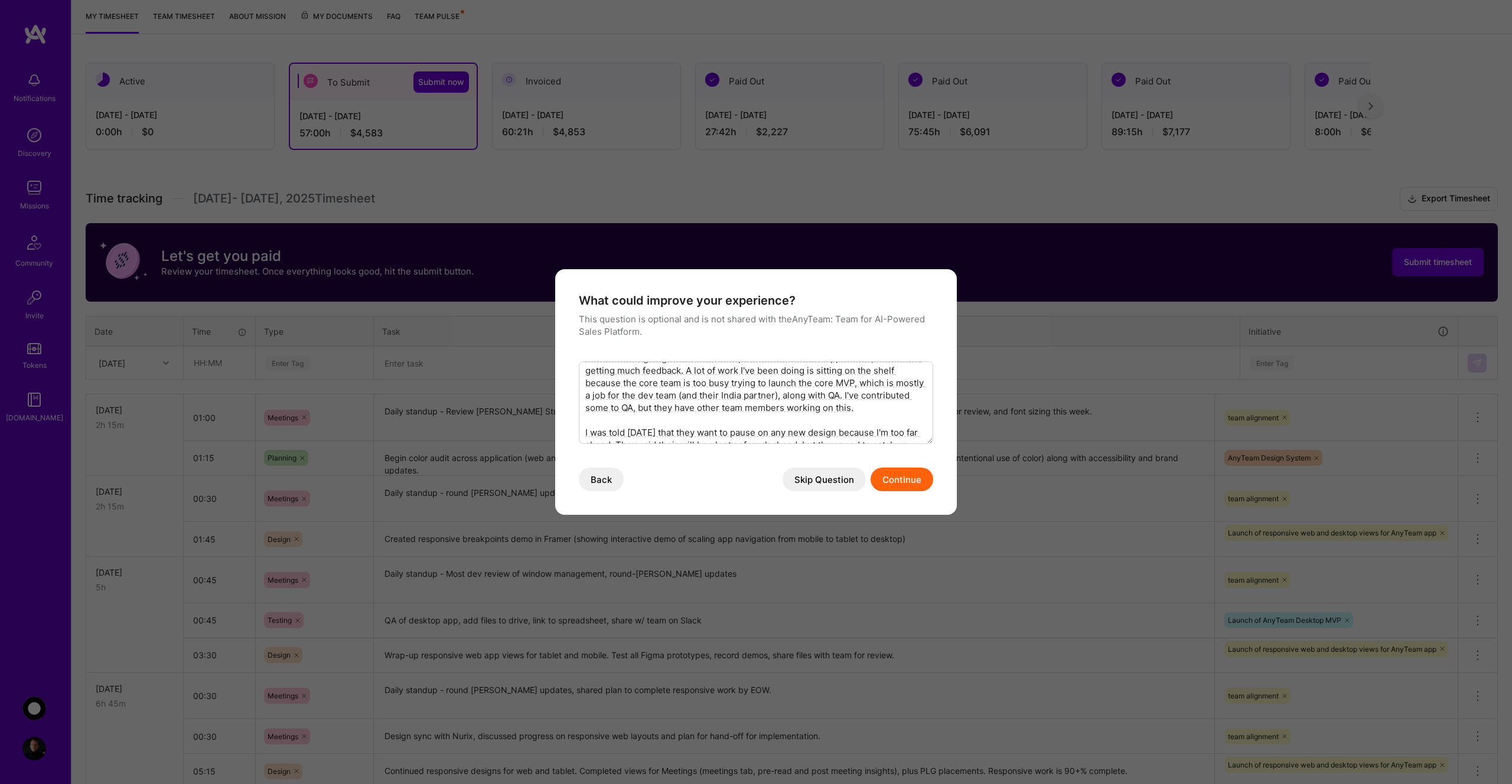
click at [925, 434] on textarea "They recently lost one of their core team members, [PERSON_NAME]. She was in-ch…" at bounding box center [756, 402] width 354 height 83
click at [922, 434] on textarea "They recently lost one of their core team members, [PERSON_NAME]. She was in-ch…" at bounding box center [756, 402] width 354 height 83
type textarea "They recently lost one of their core team members, [PERSON_NAME]. She was in-ch…"
click at [916, 476] on button "Continue" at bounding box center [902, 479] width 63 height 24
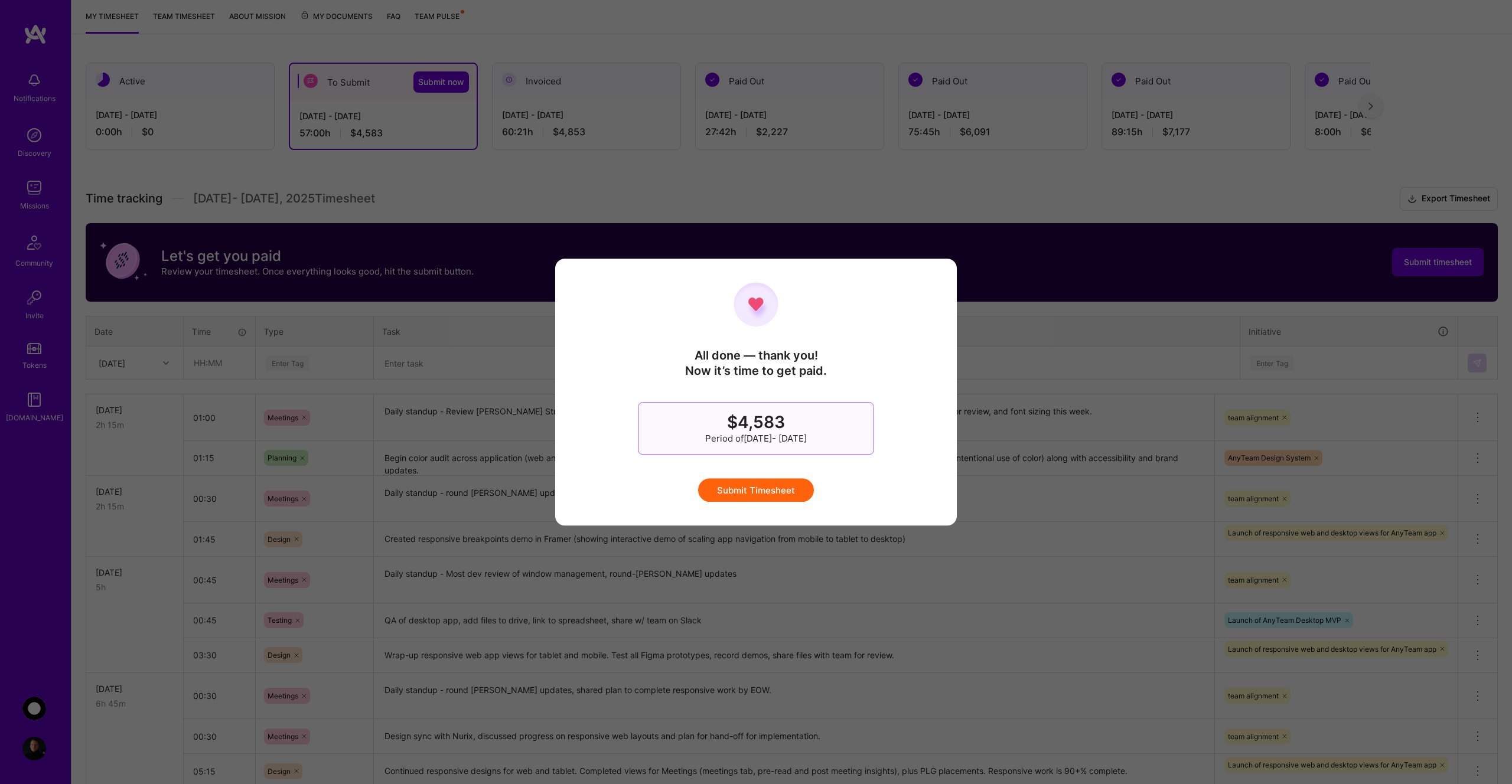
click at [742, 493] on button "Submit Timesheet" at bounding box center [756, 490] width 116 height 24
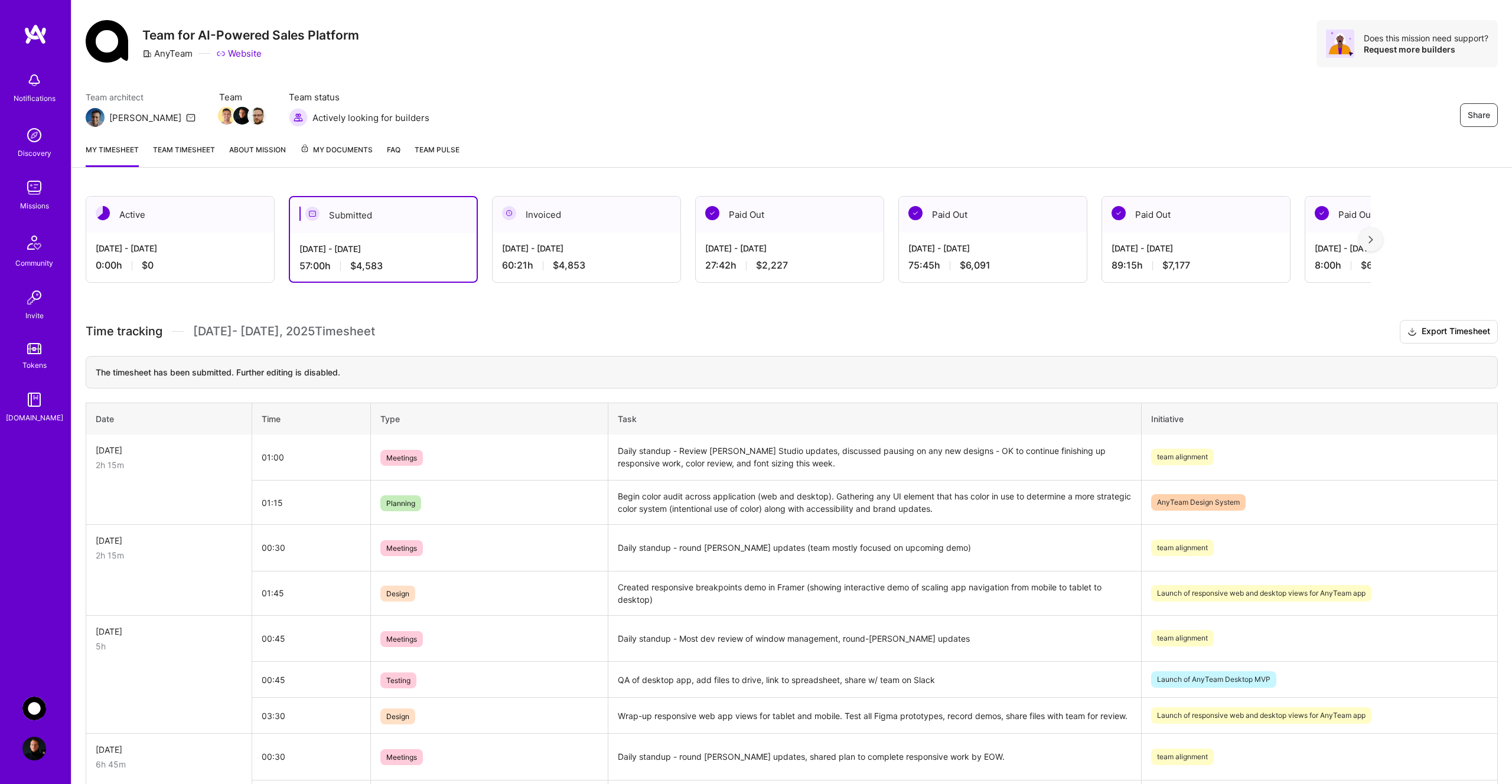
scroll to position [0, 0]
